Goal: Find specific page/section: Find specific page/section

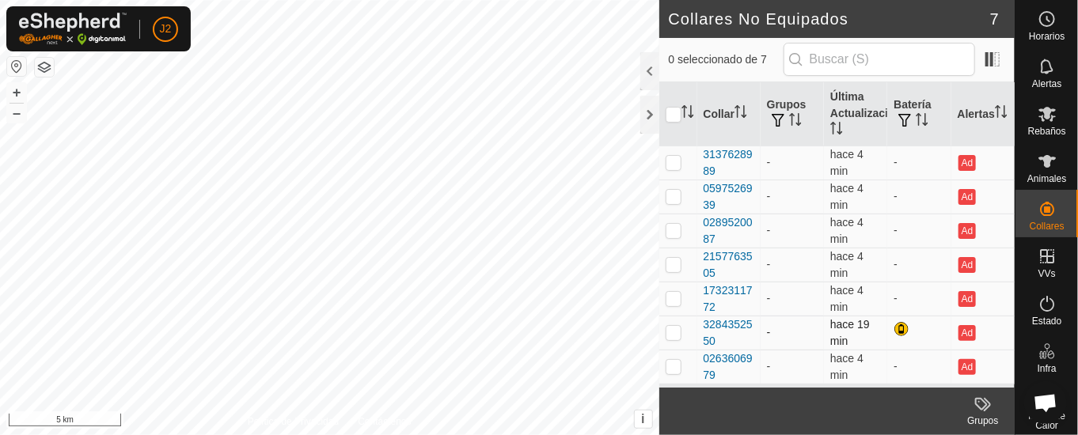
click at [678, 327] on p-checkbox at bounding box center [674, 332] width 16 height 13
checkbox input "true"
click at [737, 321] on div "3284352550" at bounding box center [729, 333] width 51 height 33
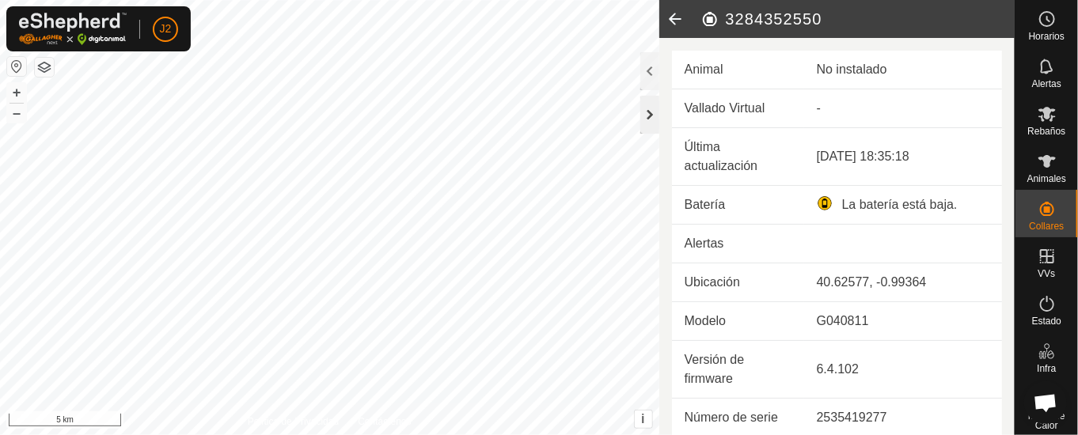
click at [651, 115] on div at bounding box center [649, 115] width 19 height 38
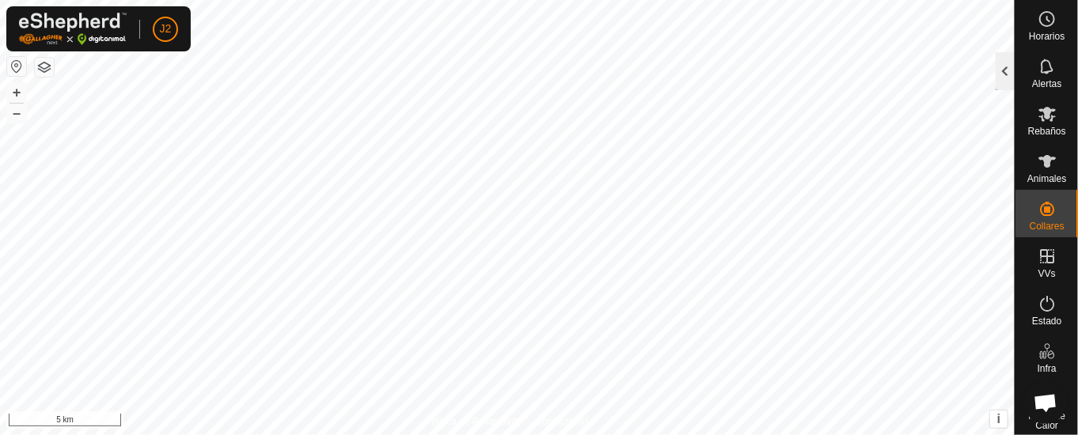
click at [1006, 71] on div at bounding box center [1005, 71] width 19 height 38
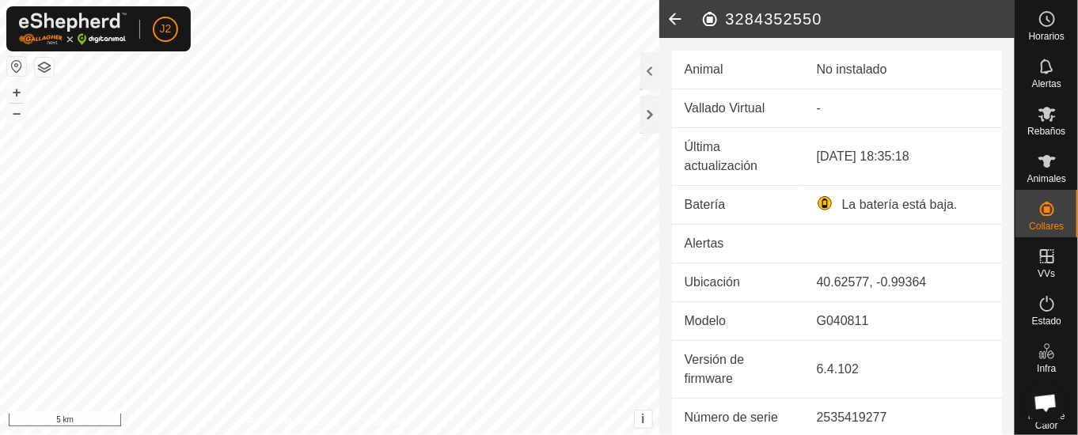
drag, startPoint x: 648, startPoint y: 101, endPoint x: 671, endPoint y: 97, distance: 22.7
click at [652, 101] on div at bounding box center [649, 115] width 19 height 38
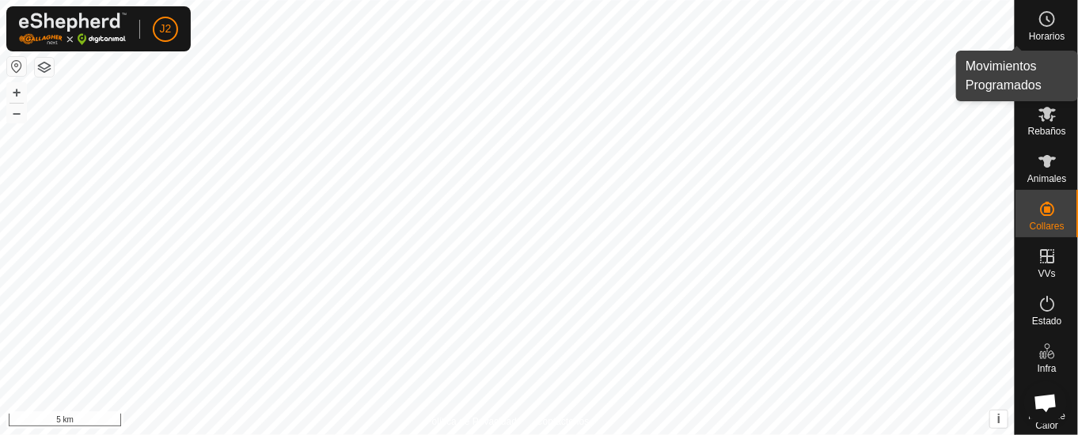
click at [1043, 17] on icon at bounding box center [1047, 18] width 19 height 19
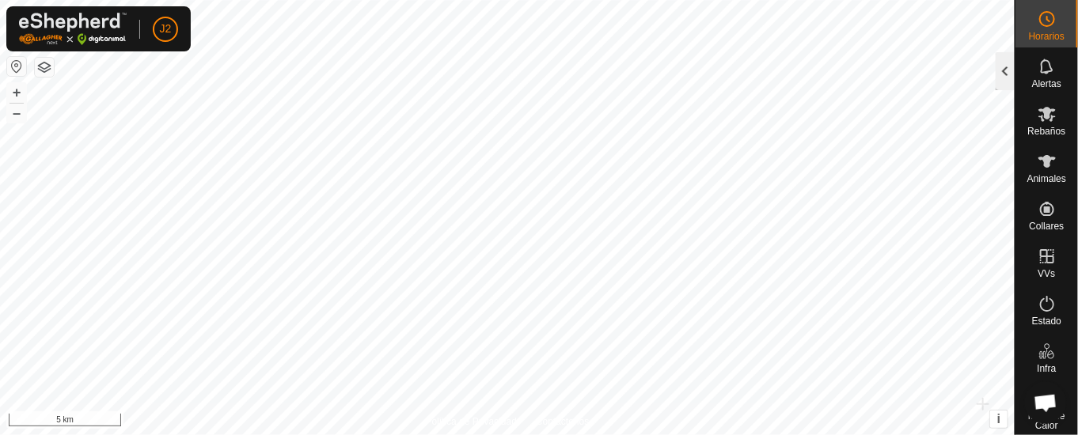
click at [999, 63] on div at bounding box center [1005, 71] width 19 height 38
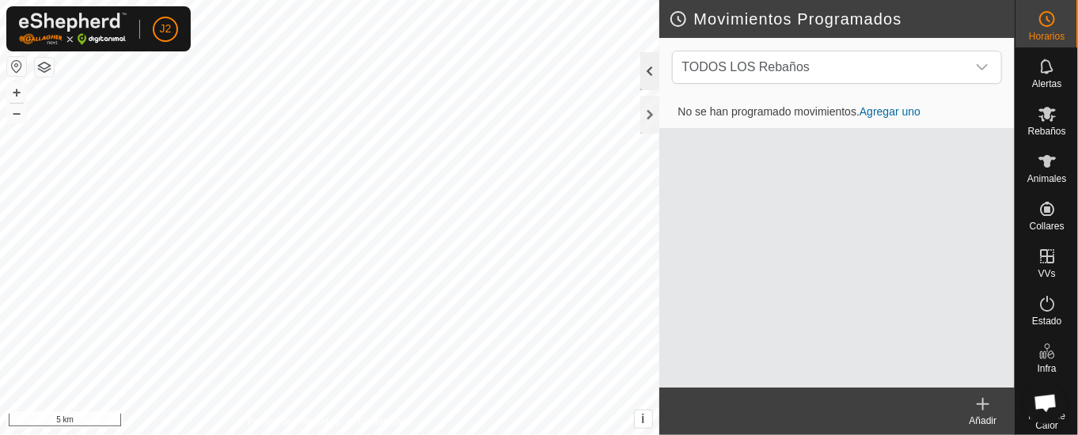
click at [647, 72] on div at bounding box center [649, 71] width 19 height 38
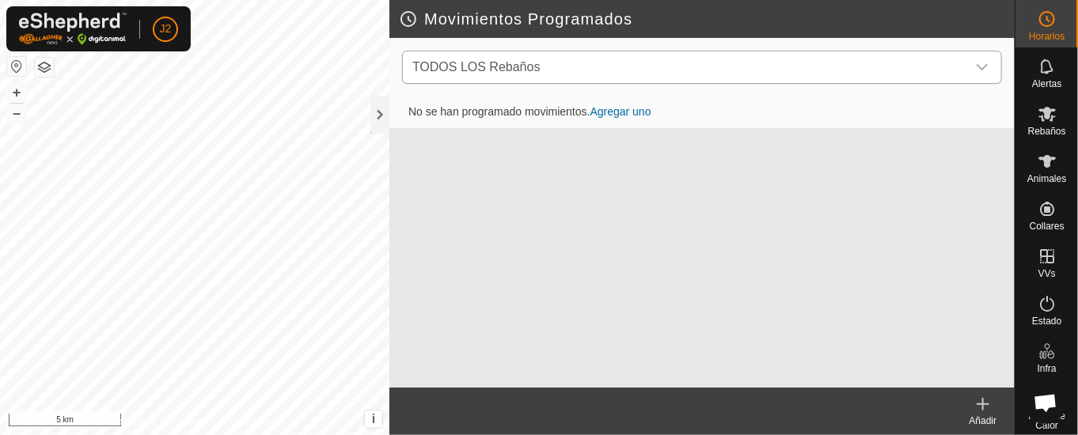
click at [984, 63] on icon "dropdown trigger" at bounding box center [982, 67] width 13 height 13
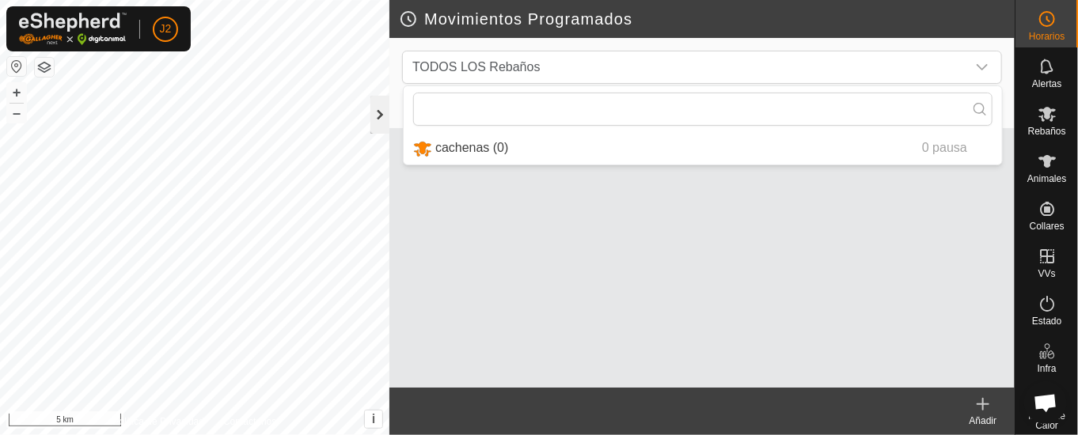
click at [378, 101] on div at bounding box center [379, 115] width 19 height 38
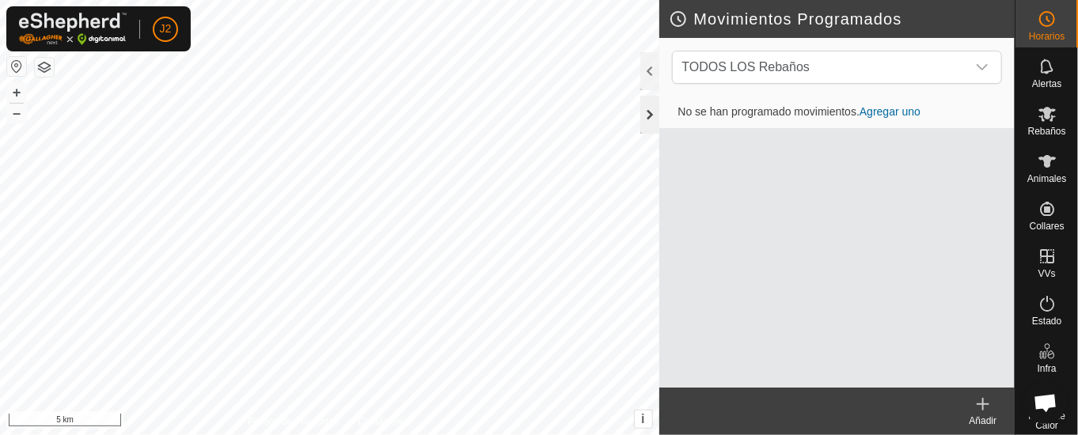
click at [652, 108] on div at bounding box center [649, 115] width 19 height 38
